Goal: Check status: Check status

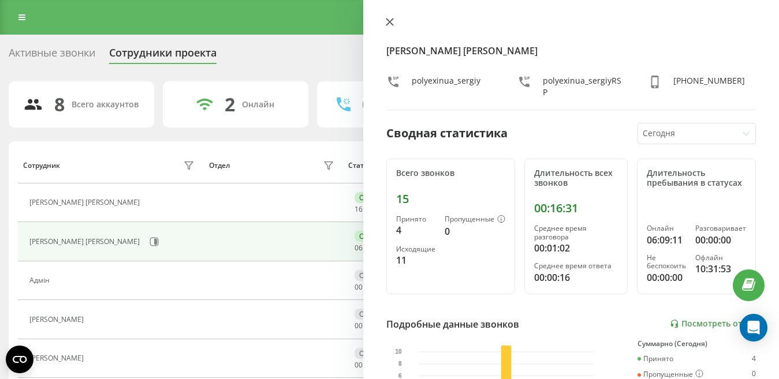
click at [388, 21] on icon at bounding box center [390, 22] width 8 height 8
